Goal: Information Seeking & Learning: Learn about a topic

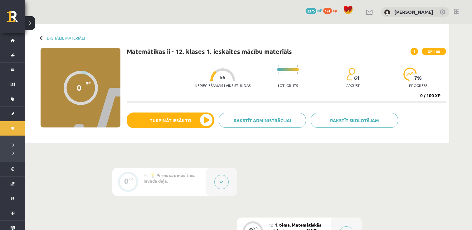
scroll to position [37, 0]
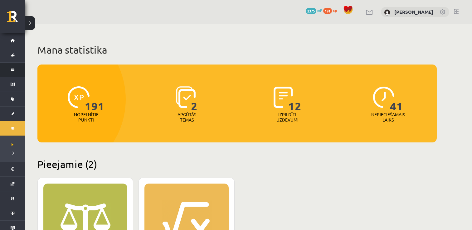
scroll to position [187, 0]
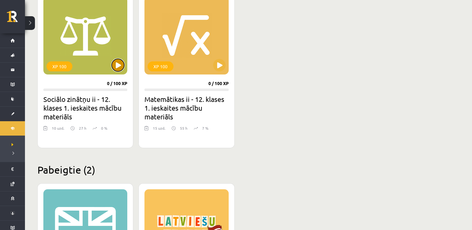
click at [121, 66] on button at bounding box center [118, 65] width 12 height 12
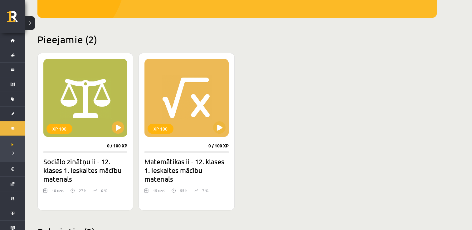
scroll to position [125, 0]
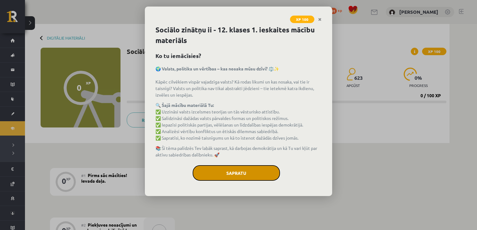
click at [236, 172] on button "Sapratu" at bounding box center [236, 173] width 87 height 16
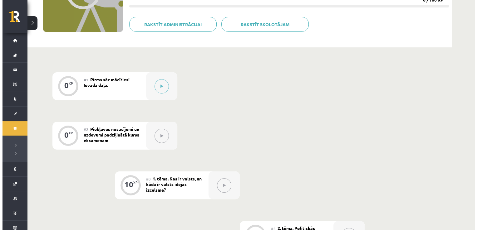
scroll to position [94, 0]
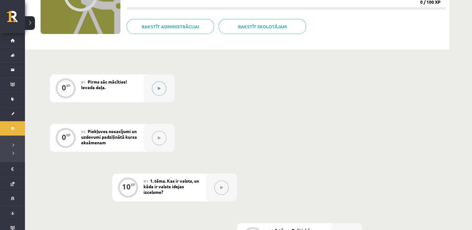
click at [166, 88] on div at bounding box center [159, 89] width 31 height 28
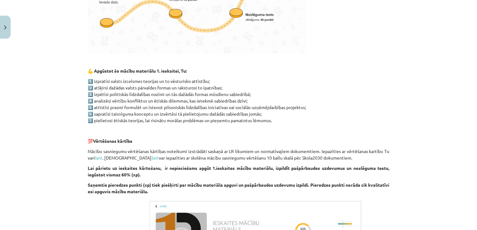
scroll to position [281, 0]
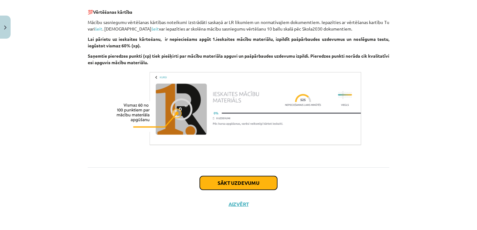
click at [229, 182] on button "Sākt uzdevumu" at bounding box center [238, 183] width 77 height 14
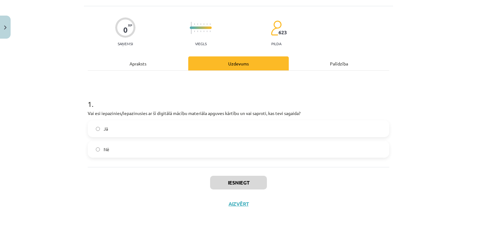
scroll to position [16, 0]
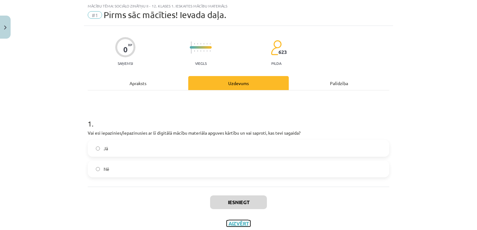
click at [243, 226] on button "Aizvērt" at bounding box center [239, 224] width 24 height 6
click at [154, 90] on div "Mācību tēma: Sociālo zinātņu ii - 12. klases 1. ieskaites mācību materiāls #1 P…" at bounding box center [238, 115] width 477 height 230
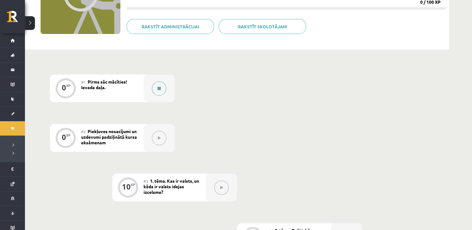
click at [159, 89] on icon at bounding box center [159, 89] width 3 height 4
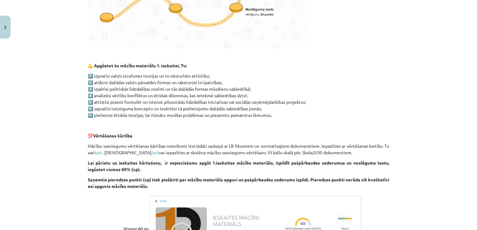
scroll to position [271, 0]
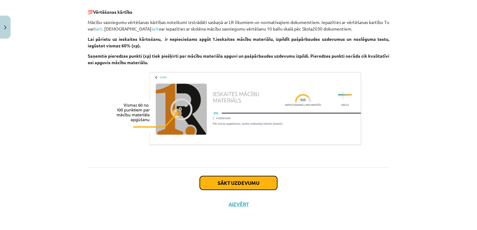
click at [231, 186] on button "Sākt uzdevumu" at bounding box center [238, 183] width 77 height 14
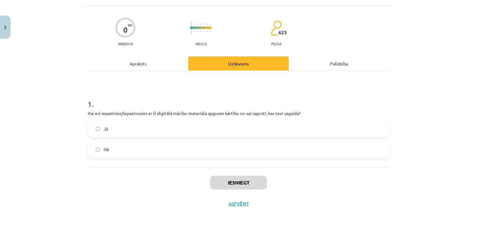
scroll to position [16, 0]
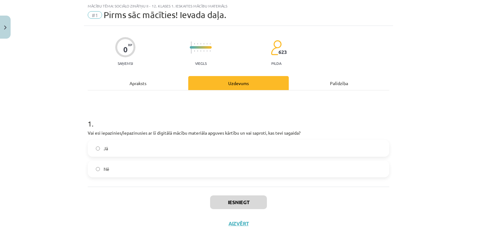
click at [136, 148] on label "Jā" at bounding box center [238, 149] width 300 height 16
click at [222, 200] on button "Iesniegt" at bounding box center [238, 203] width 57 height 14
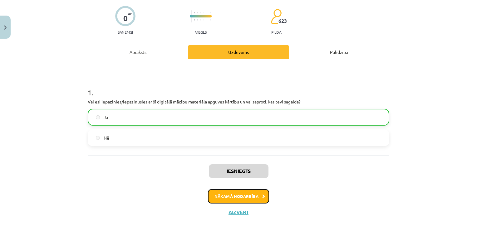
click at [228, 198] on button "Nākamā nodarbība" at bounding box center [238, 196] width 61 height 14
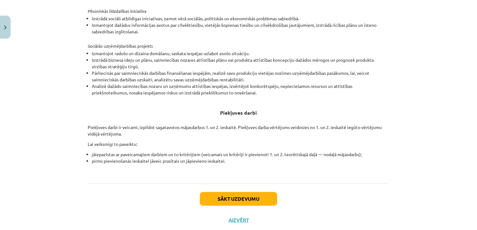
scroll to position [203, 0]
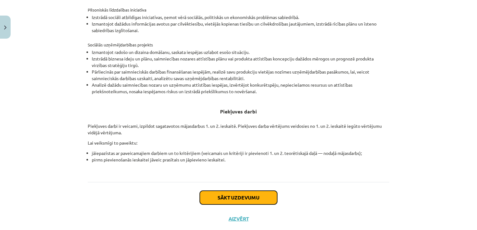
click at [223, 197] on button "Sākt uzdevumu" at bounding box center [238, 198] width 77 height 14
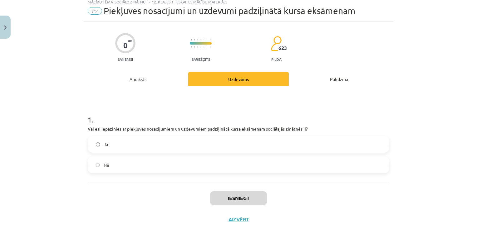
scroll to position [16, 0]
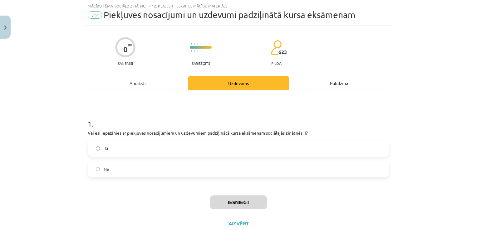
drag, startPoint x: 125, startPoint y: 153, endPoint x: 137, endPoint y: 159, distance: 12.6
click at [125, 153] on label "Jā" at bounding box center [238, 149] width 300 height 16
click at [219, 201] on button "Iesniegt" at bounding box center [238, 203] width 57 height 14
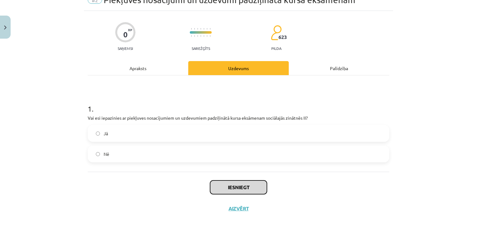
scroll to position [35, 0]
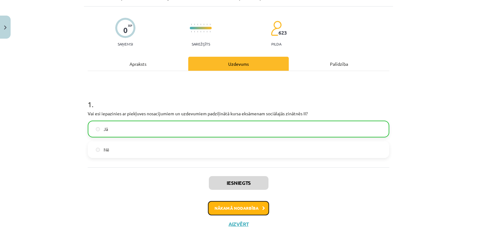
click at [255, 207] on button "Nākamā nodarbība" at bounding box center [238, 208] width 61 height 14
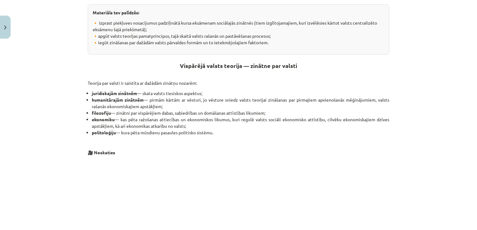
scroll to position [129, 0]
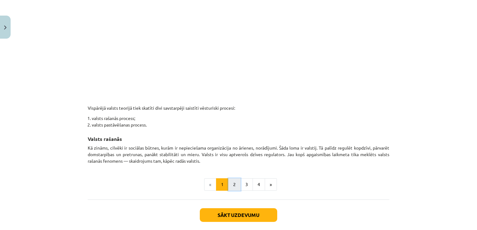
click at [234, 182] on button "2" at bounding box center [234, 184] width 12 height 12
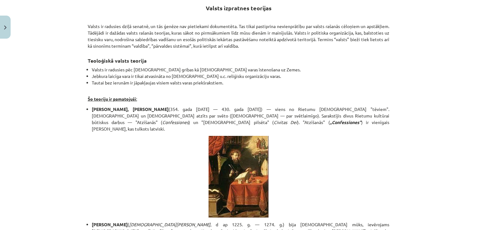
scroll to position [111, 0]
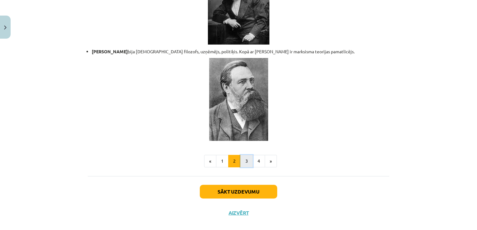
click at [242, 155] on button "3" at bounding box center [246, 161] width 12 height 12
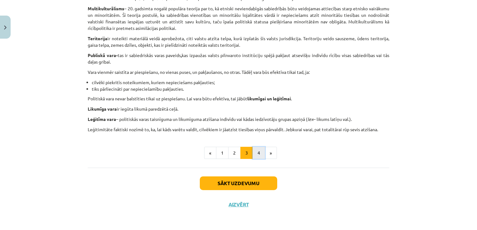
click at [259, 152] on button "4" at bounding box center [258, 153] width 12 height 12
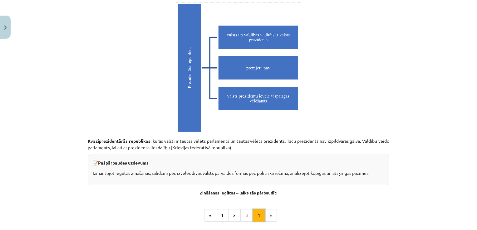
scroll to position [1775, 0]
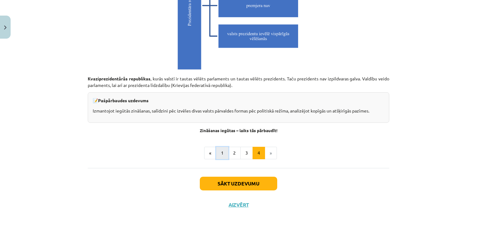
click at [217, 152] on button "1" at bounding box center [222, 153] width 12 height 12
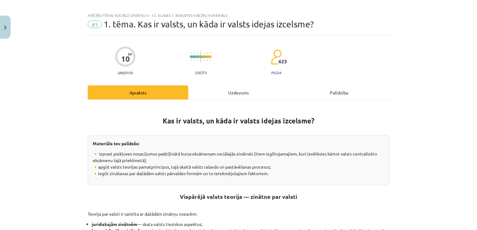
scroll to position [0, 0]
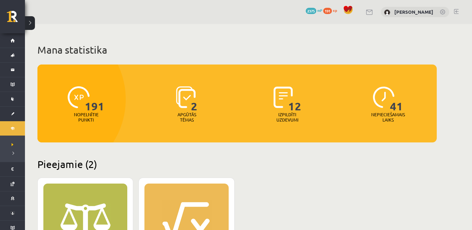
scroll to position [125, 0]
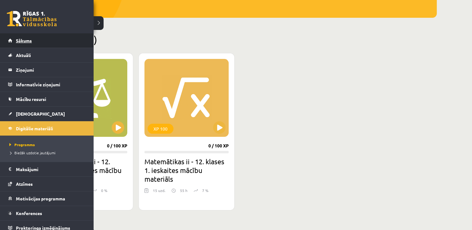
click at [12, 36] on link "Sākums" at bounding box center [47, 40] width 78 height 14
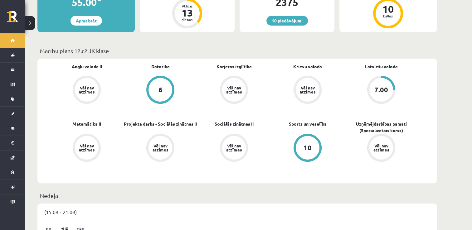
scroll to position [156, 0]
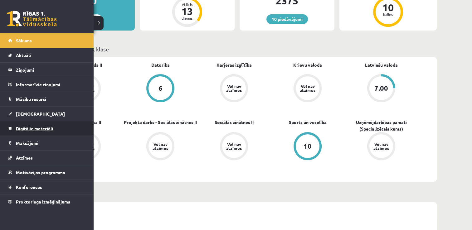
click at [35, 130] on span "Digitālie materiāli" at bounding box center [34, 129] width 37 height 6
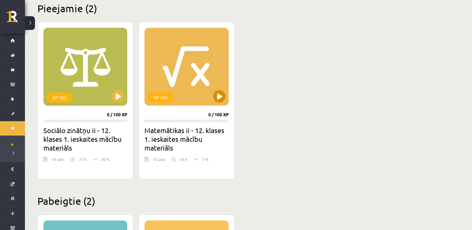
click at [190, 95] on div "XP 100" at bounding box center [186, 67] width 84 height 78
click at [180, 89] on div "XP 100" at bounding box center [186, 67] width 84 height 78
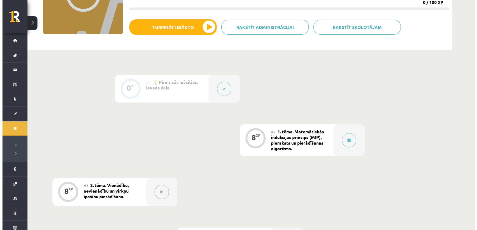
scroll to position [125, 0]
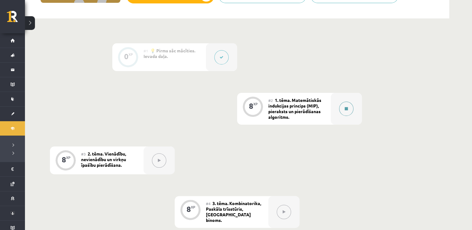
click at [346, 110] on icon at bounding box center [346, 109] width 3 height 4
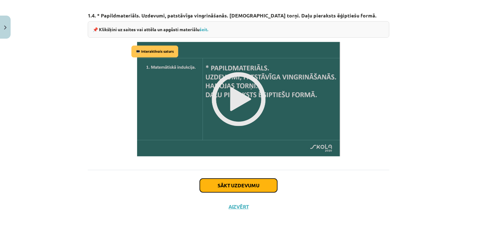
click at [240, 183] on button "Sākt uzdevumu" at bounding box center [238, 186] width 77 height 14
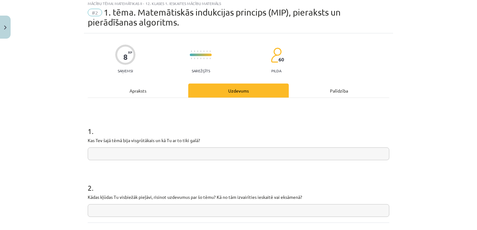
scroll to position [16, 0]
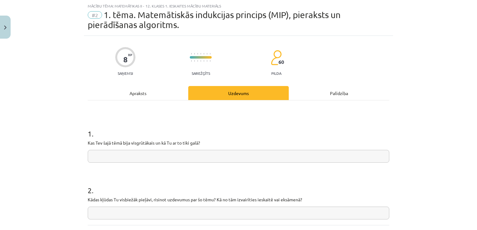
click at [226, 156] on input "text" at bounding box center [238, 156] width 301 height 13
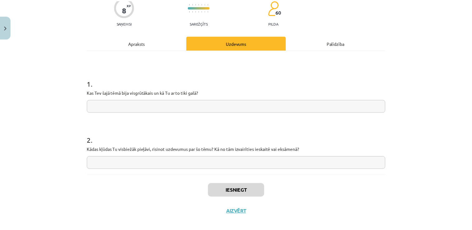
scroll to position [73, 0]
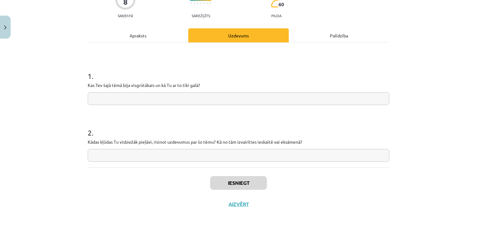
click at [226, 156] on input "text" at bounding box center [238, 155] width 301 height 13
click at [215, 97] on input "text" at bounding box center [238, 98] width 301 height 13
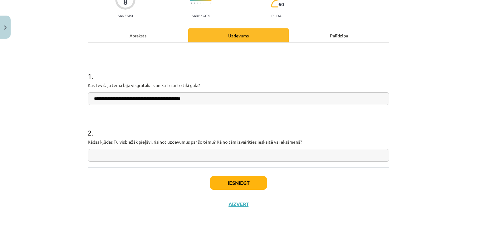
click at [178, 94] on input "**********" at bounding box center [238, 98] width 301 height 13
click at [204, 99] on input "**********" at bounding box center [238, 98] width 301 height 13
type input "**********"
click at [147, 157] on input "text" at bounding box center [238, 155] width 301 height 13
click at [129, 156] on input "**********" at bounding box center [238, 155] width 301 height 13
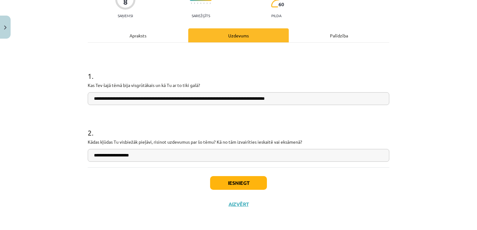
click at [136, 156] on input "**********" at bounding box center [238, 155] width 301 height 13
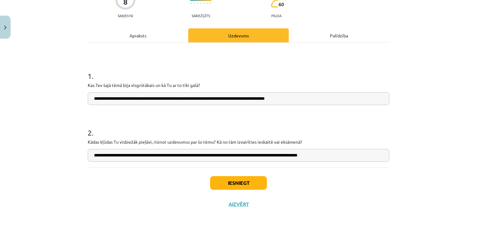
type input "**********"
click at [233, 181] on button "Iesniegt" at bounding box center [238, 183] width 57 height 14
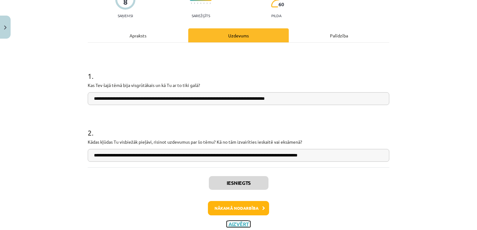
click at [231, 224] on button "Aizvērt" at bounding box center [239, 224] width 24 height 6
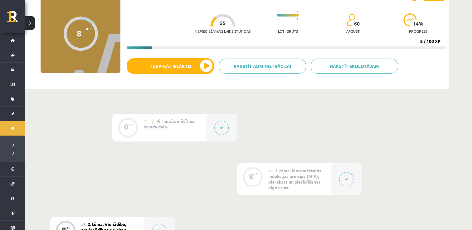
scroll to position [94, 0]
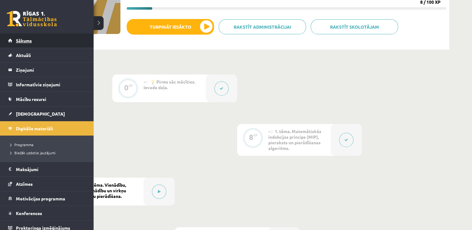
click at [16, 38] on span "Sākums" at bounding box center [24, 41] width 16 height 6
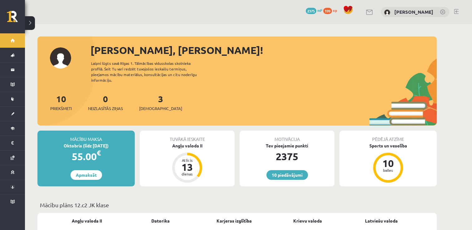
scroll to position [62, 0]
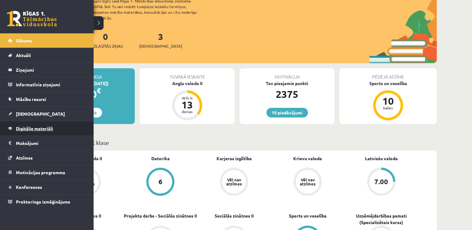
click at [43, 128] on span "Digitālie materiāli" at bounding box center [34, 129] width 37 height 6
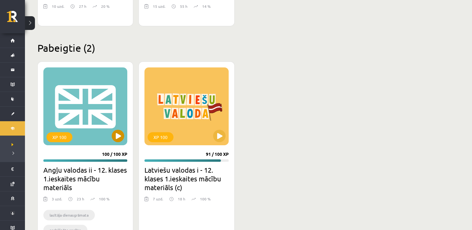
scroll to position [312, 0]
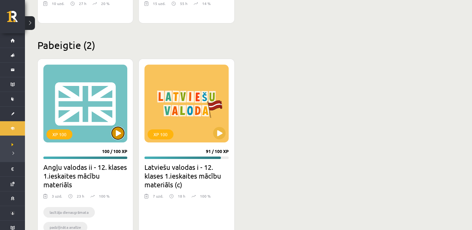
click at [115, 135] on button at bounding box center [118, 133] width 12 height 12
click at [114, 119] on div "XP 100" at bounding box center [85, 104] width 84 height 78
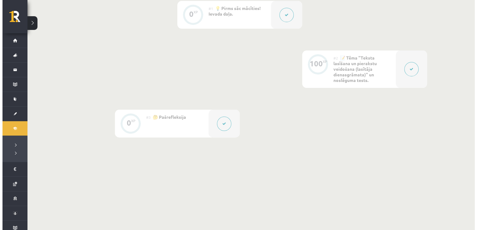
scroll to position [160, 0]
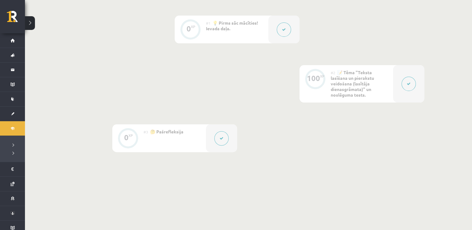
click at [399, 81] on div at bounding box center [408, 83] width 31 height 37
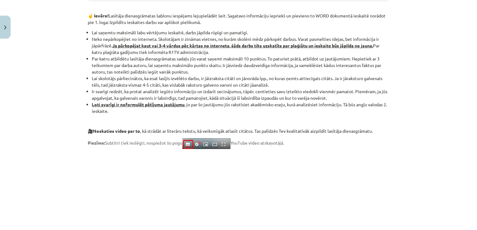
scroll to position [374, 0]
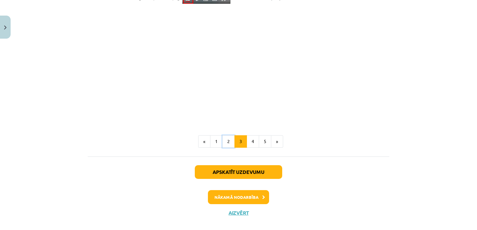
click at [223, 139] on button "2" at bounding box center [228, 141] width 12 height 12
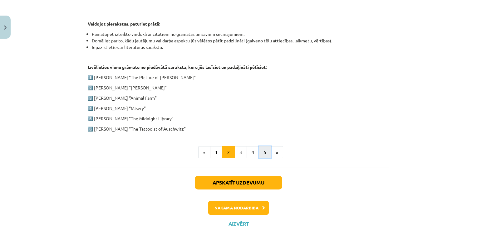
click at [259, 152] on button "5" at bounding box center [265, 152] width 12 height 12
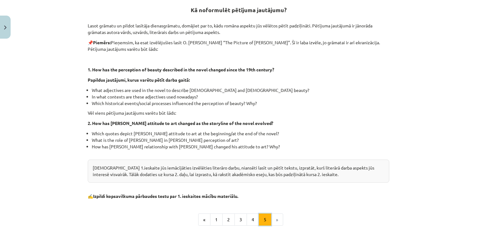
scroll to position [121, 0]
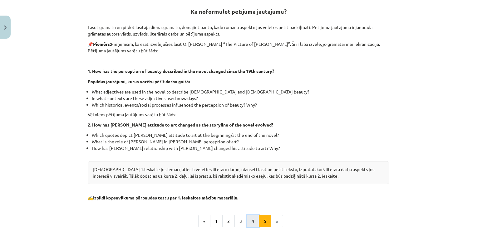
click at [249, 218] on button "4" at bounding box center [252, 221] width 12 height 12
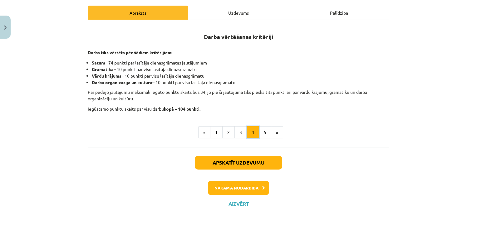
scroll to position [95, 0]
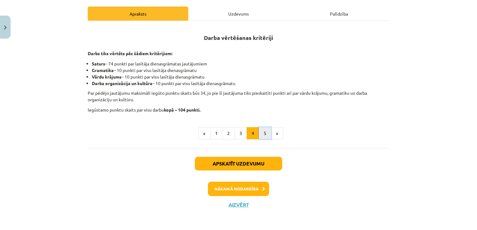
click at [260, 136] on button "5" at bounding box center [265, 133] width 12 height 12
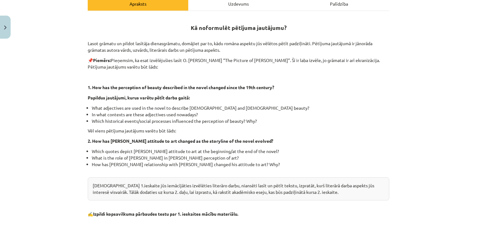
scroll to position [85, 0]
